Goal: Task Accomplishment & Management: Manage account settings

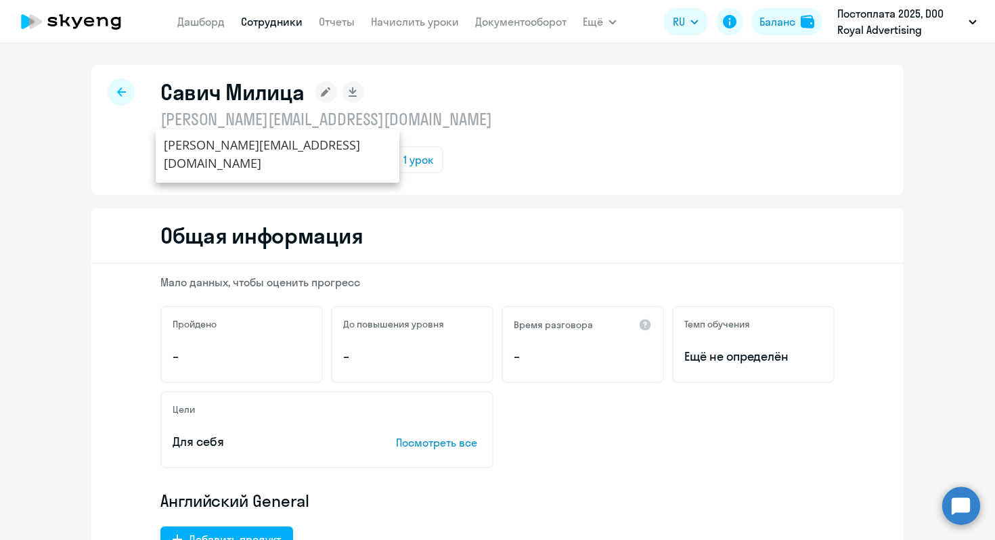
select select "english"
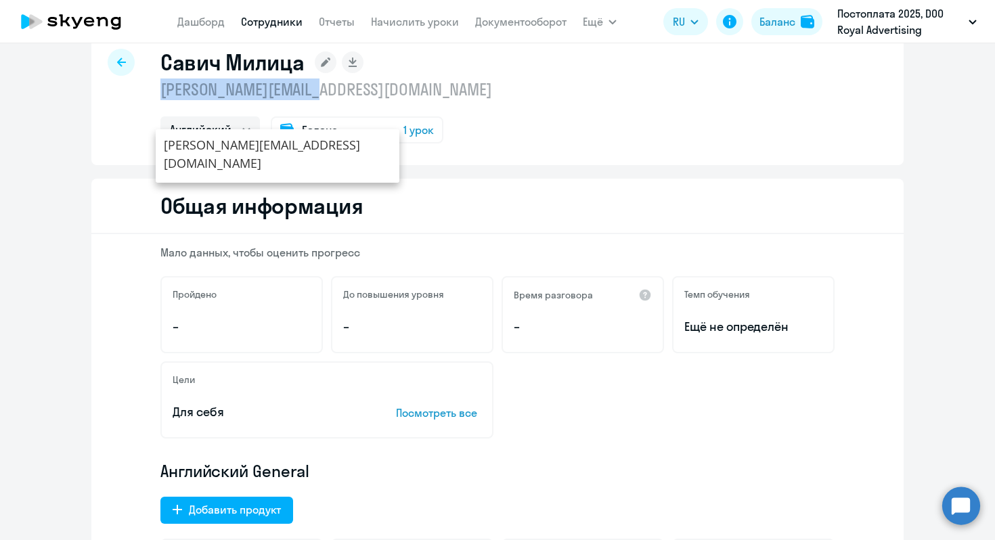
scroll to position [105, 0]
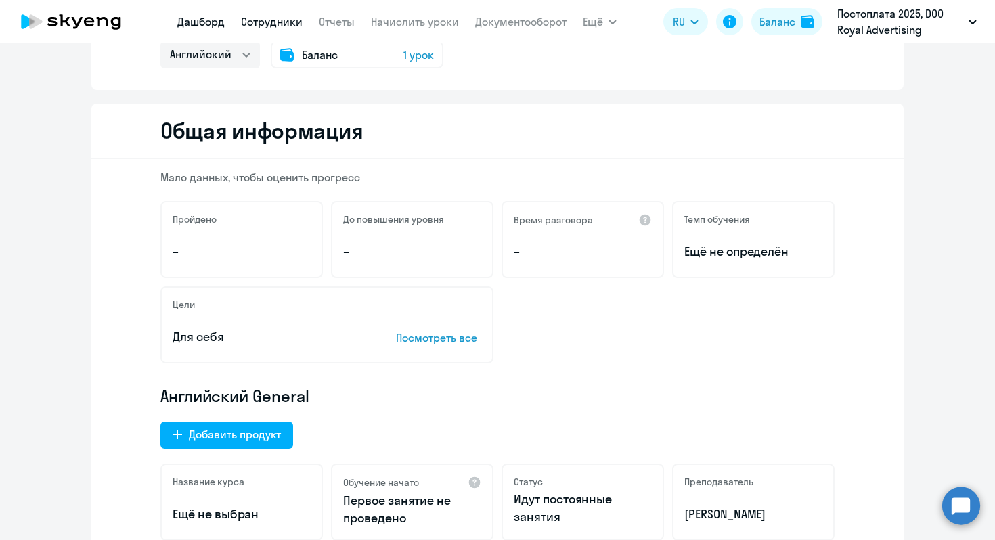
click at [201, 18] on link "Дашборд" at bounding box center [200, 22] width 47 height 14
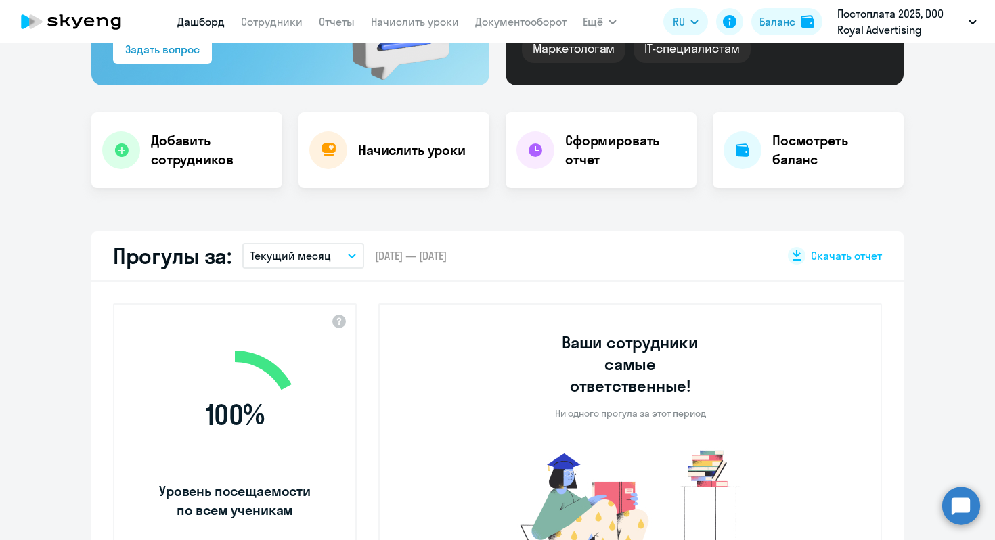
select select "30"
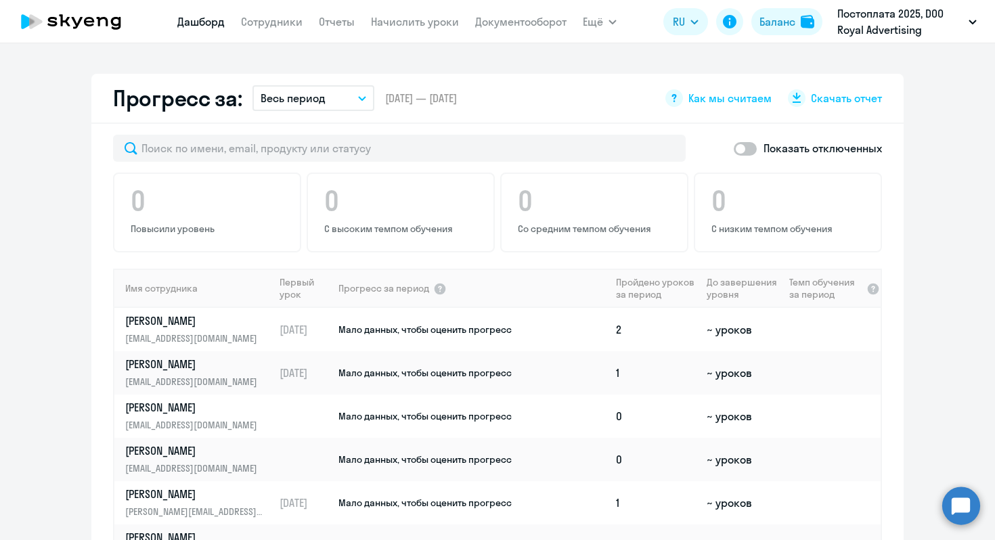
scroll to position [144, 0]
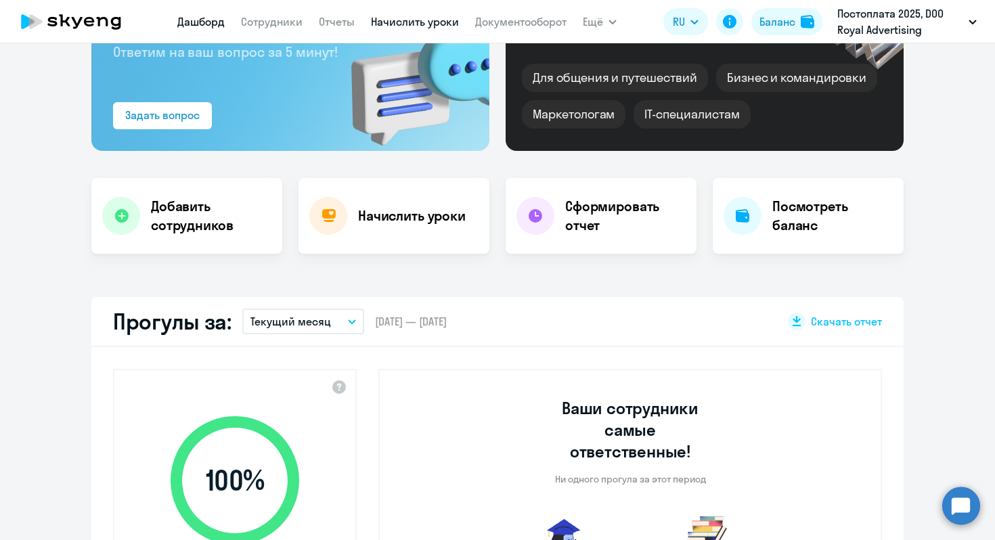
click at [422, 26] on link "Начислить уроки" at bounding box center [415, 22] width 88 height 14
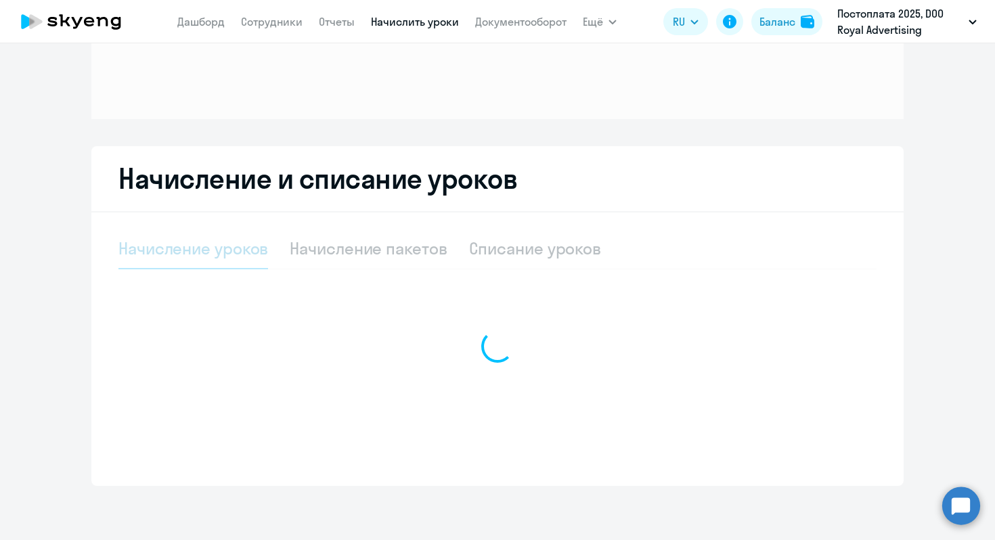
scroll to position [139, 0]
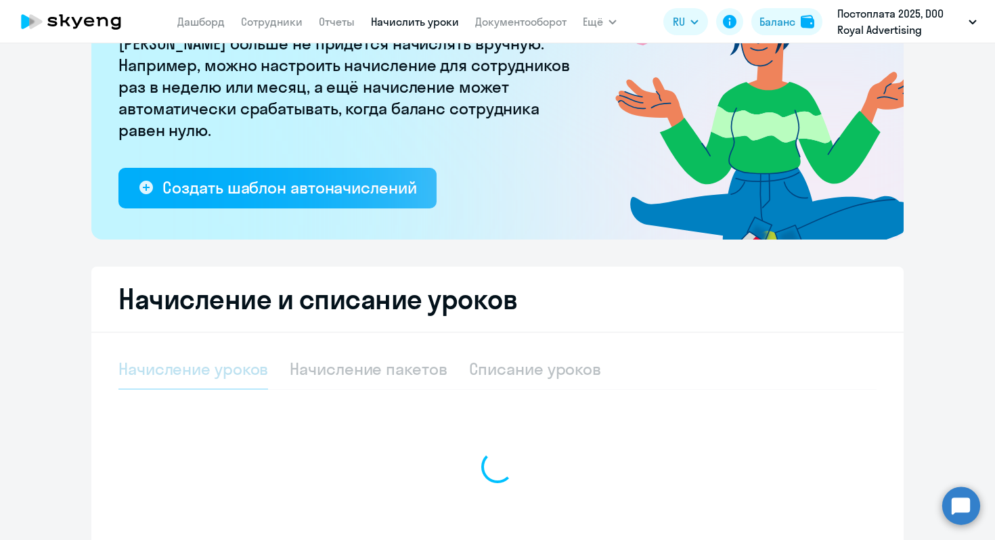
select select "10"
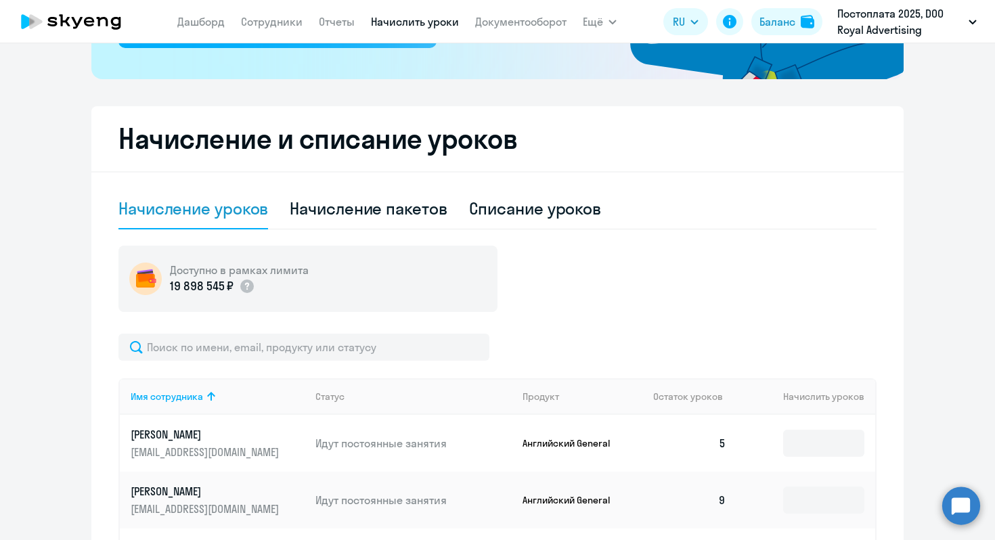
scroll to position [0, 0]
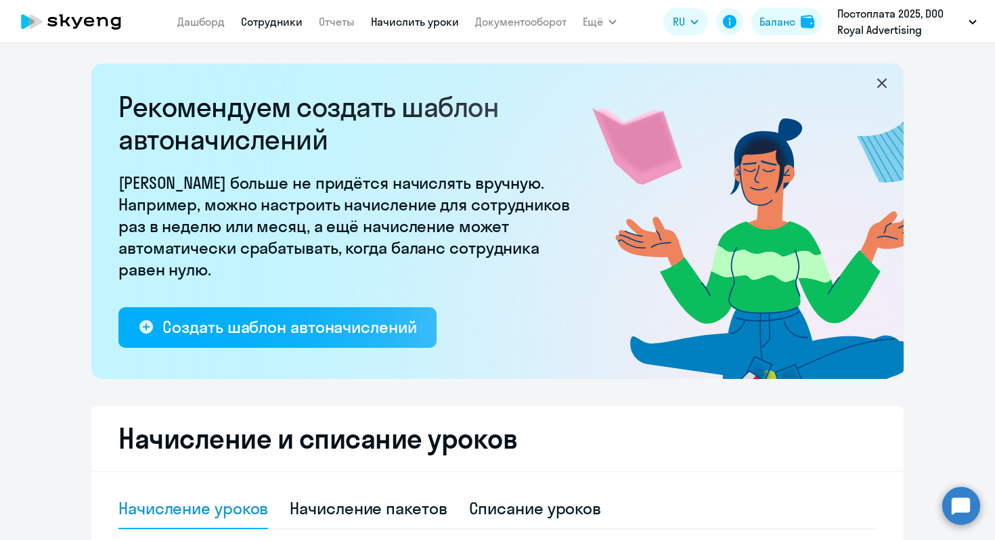
click at [277, 26] on link "Сотрудники" at bounding box center [272, 22] width 62 height 14
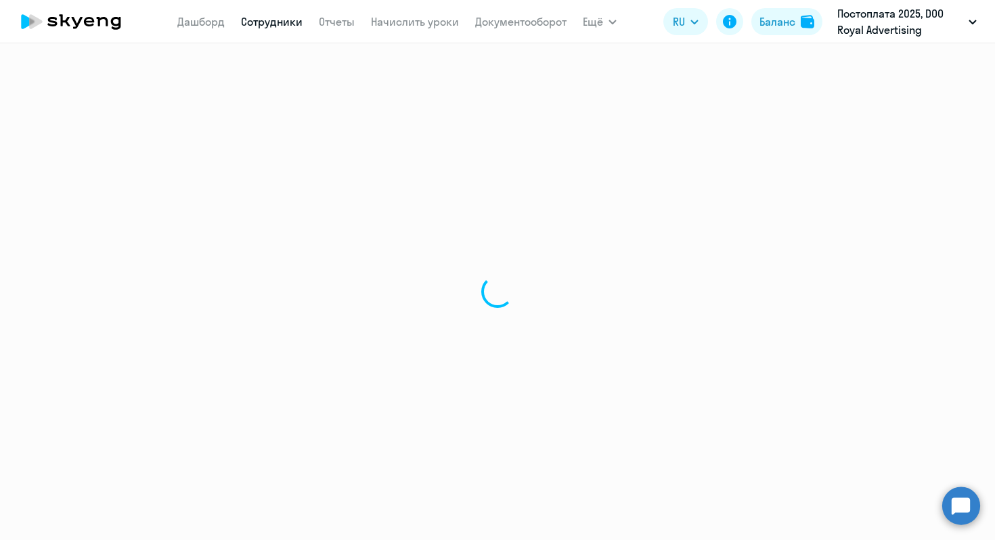
select select "30"
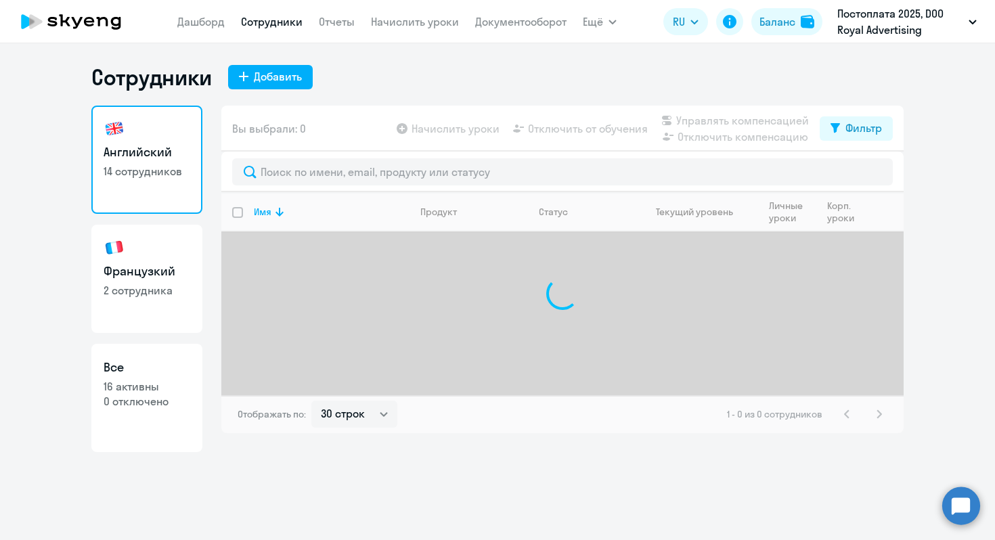
click at [120, 285] on p "2 сотрудника" at bounding box center [147, 290] width 87 height 15
select select "30"
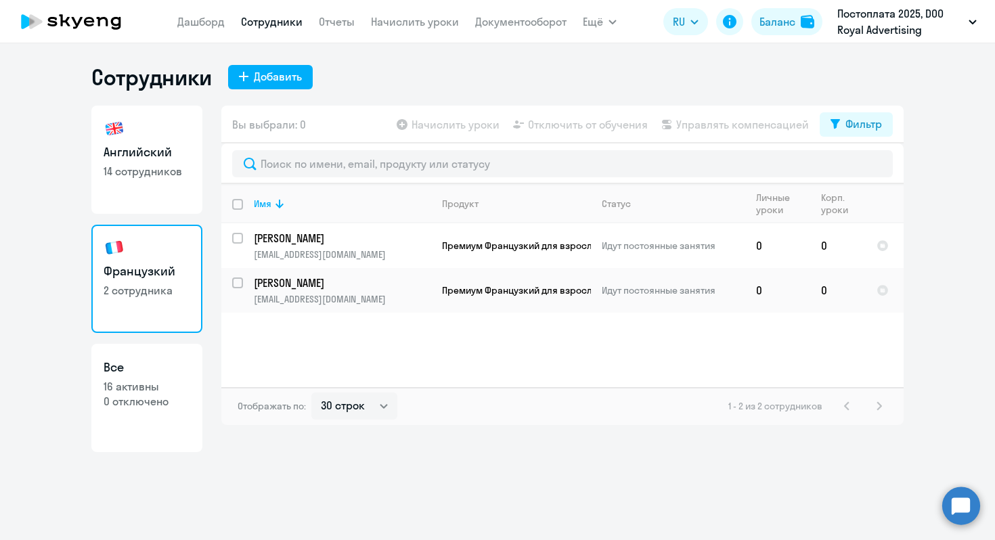
click at [152, 144] on h3 "Английский" at bounding box center [147, 152] width 87 height 18
select select "30"
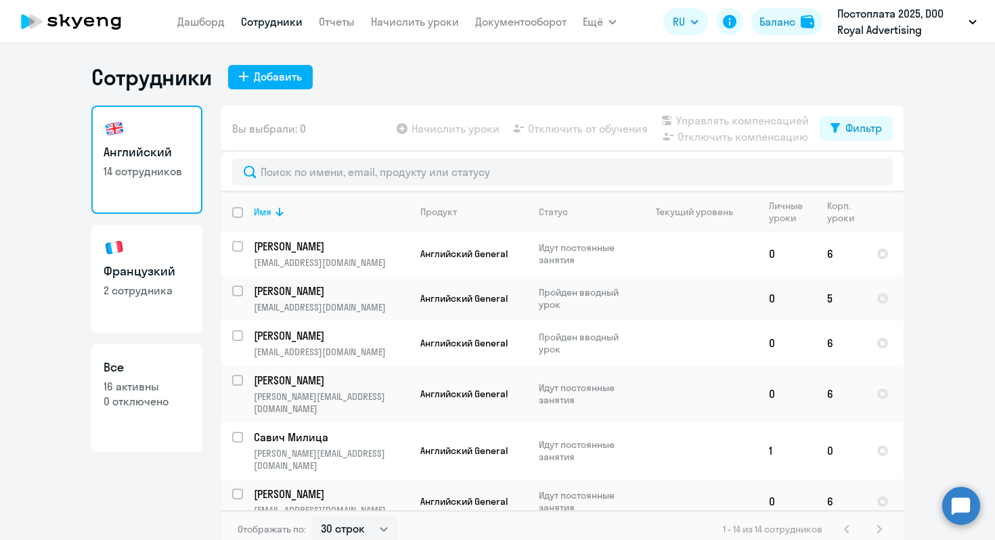
click at [464, 134] on app-table-action-button "Начислить уроки" at bounding box center [447, 128] width 106 height 16
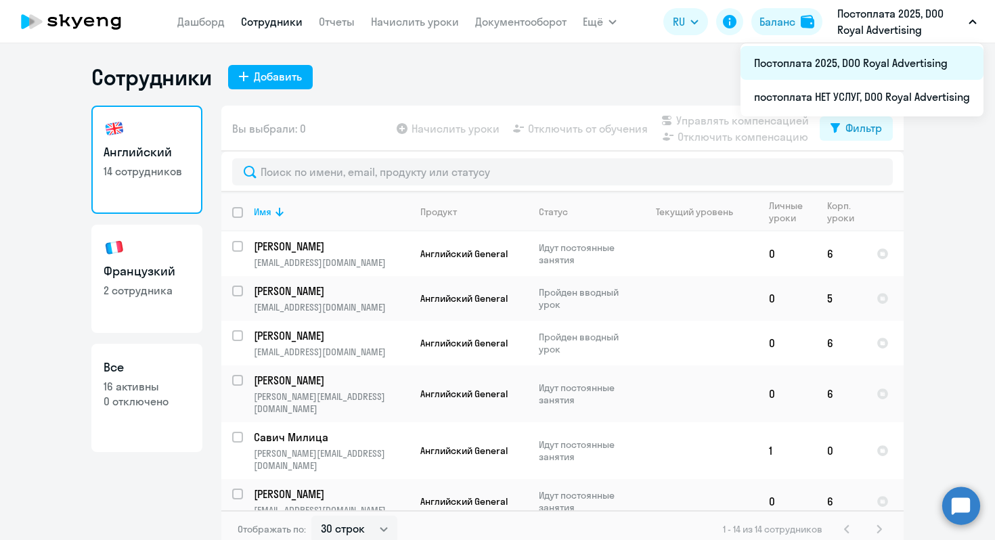
click at [861, 61] on li "Постоплата 2025, DOO Royal Advertising" at bounding box center [861, 63] width 243 height 34
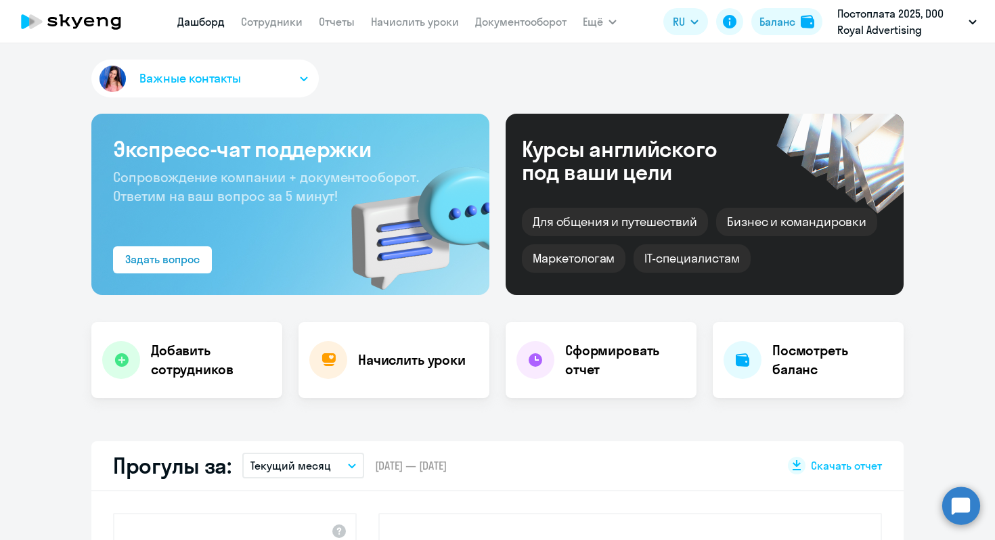
select select "30"
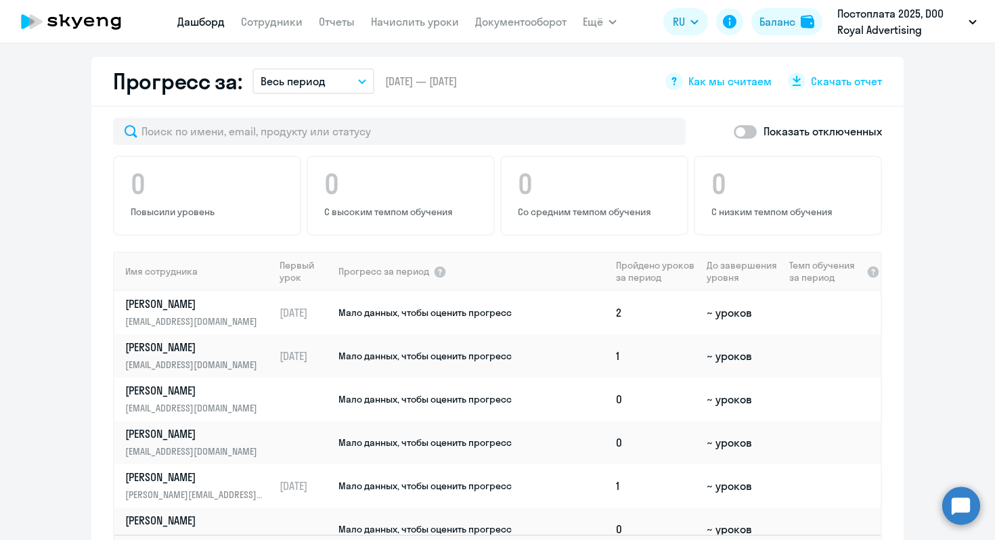
scroll to position [104, 0]
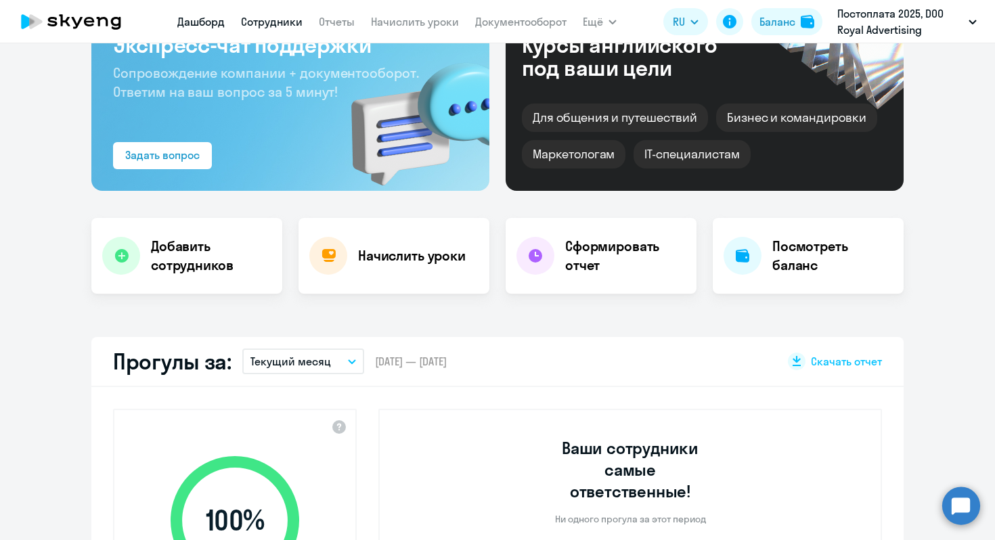
click at [279, 18] on link "Сотрудники" at bounding box center [272, 22] width 62 height 14
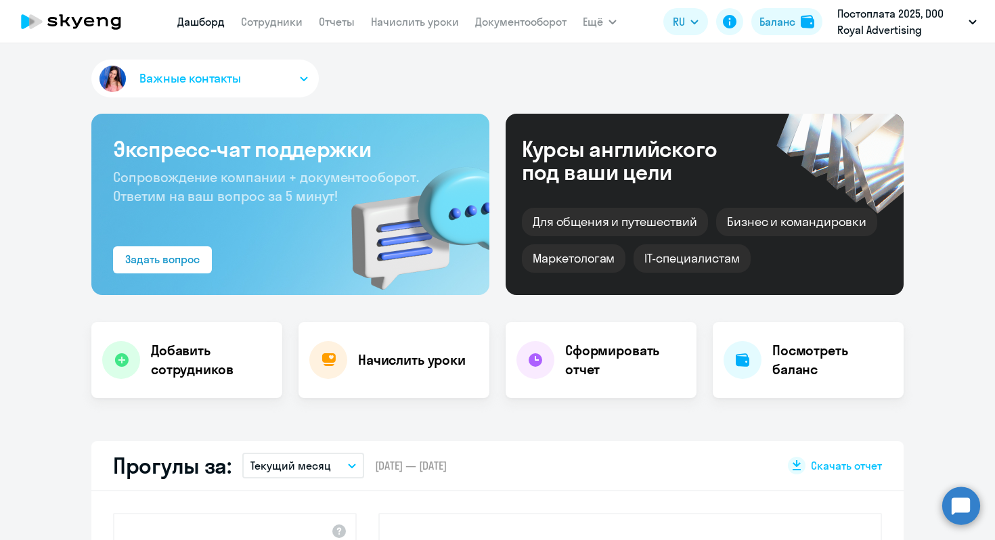
select select "30"
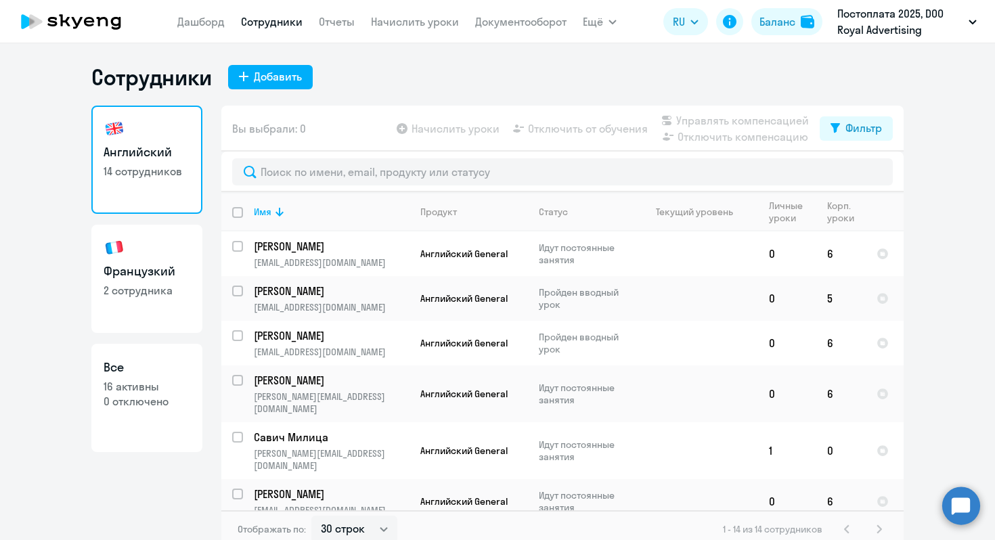
click at [433, 129] on app-table-action-button "Начислить уроки" at bounding box center [447, 128] width 106 height 16
click at [437, 22] on link "Начислить уроки" at bounding box center [415, 22] width 88 height 14
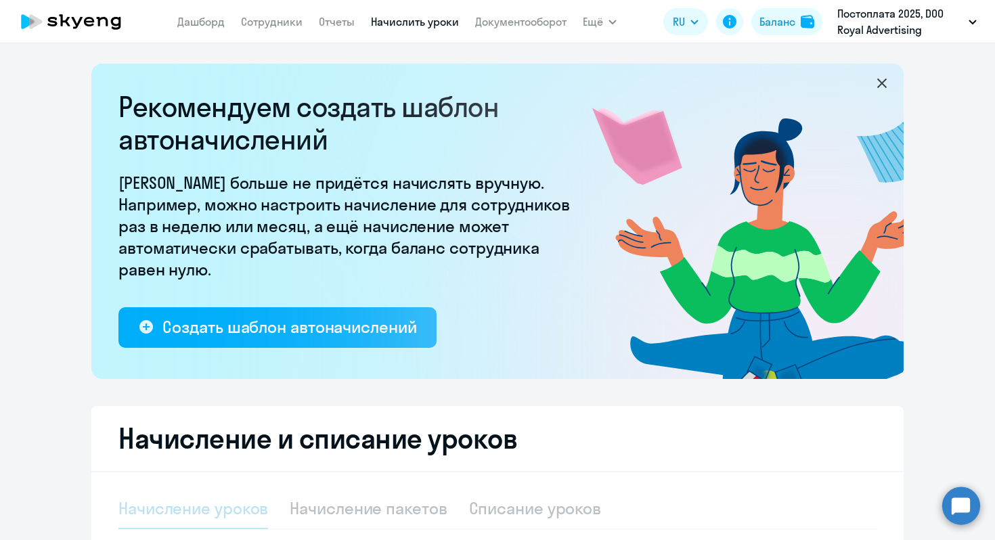
select select "10"
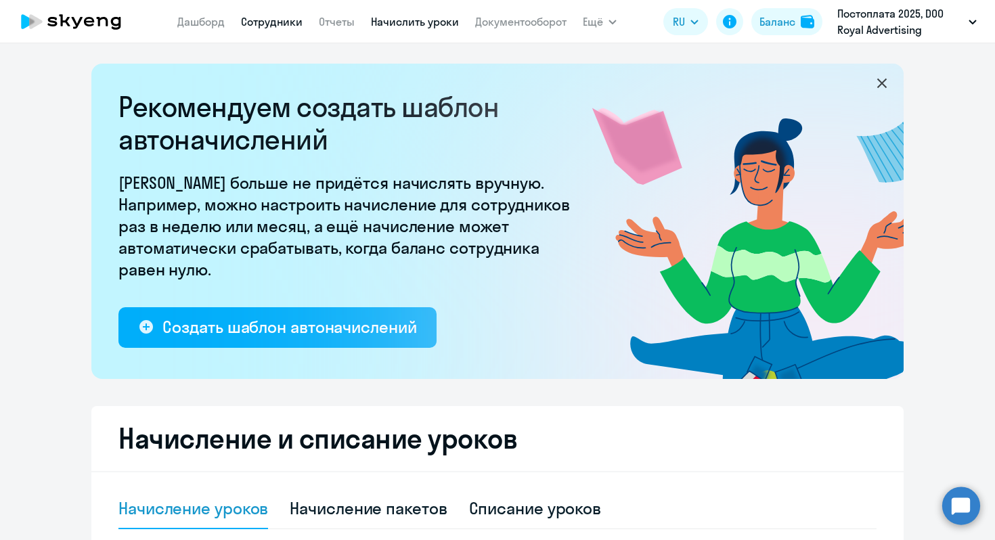
click at [260, 25] on link "Сотрудники" at bounding box center [272, 22] width 62 height 14
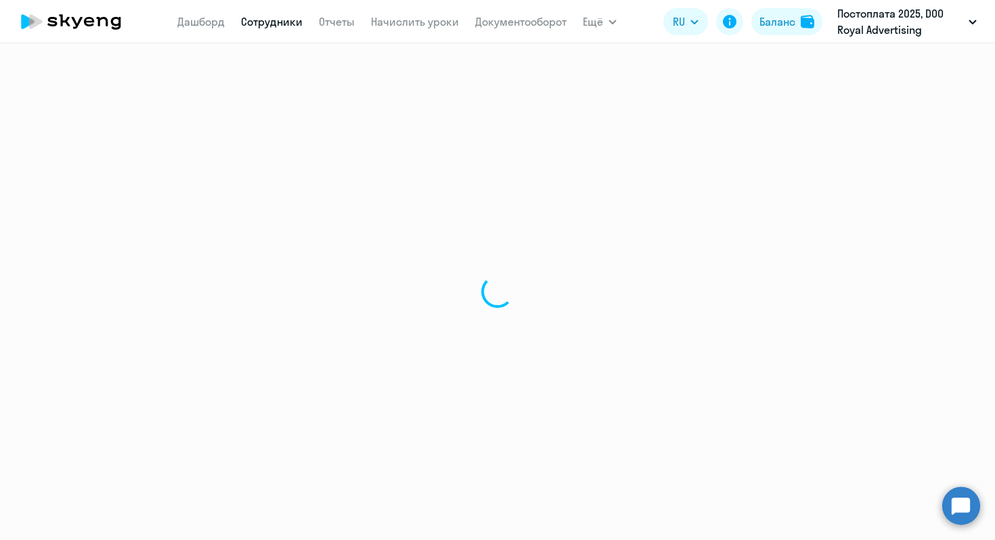
select select "30"
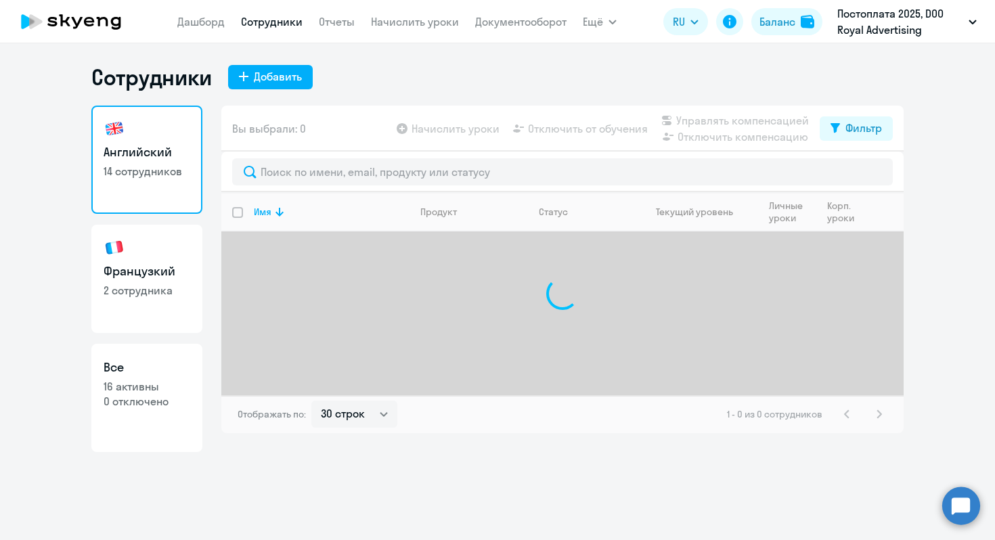
click at [139, 300] on link "Французкий 2 сотрудника" at bounding box center [146, 279] width 111 height 108
select select "30"
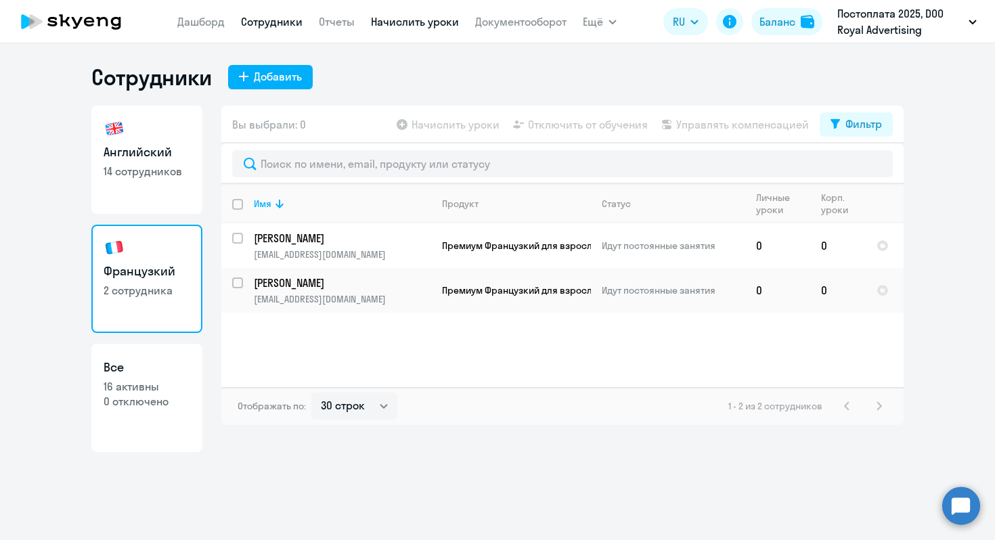
click at [394, 24] on link "Начислить уроки" at bounding box center [415, 22] width 88 height 14
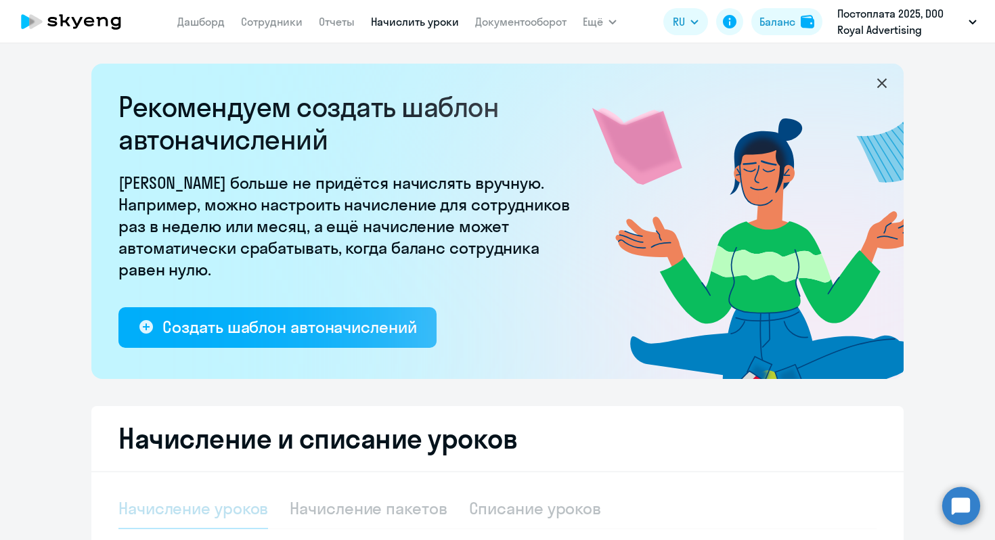
select select "10"
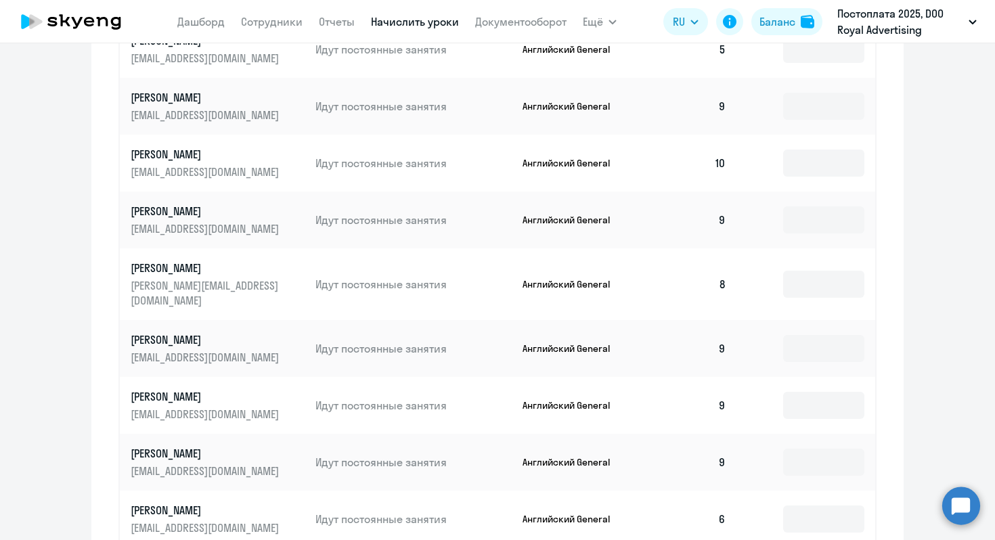
scroll to position [740, 0]
